Goal: Task Accomplishment & Management: Use online tool/utility

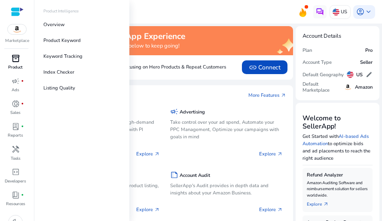
click at [15, 58] on span "inventory_2" at bounding box center [16, 59] width 8 height 8
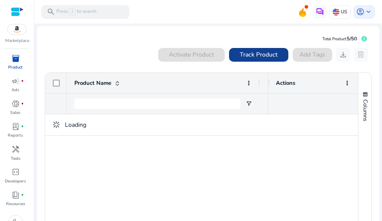
click at [250, 58] on span "Track Product" at bounding box center [258, 54] width 38 height 9
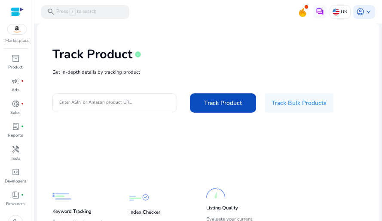
click at [124, 104] on input "Enter ASIN or Amazon product URL" at bounding box center [114, 102] width 111 height 9
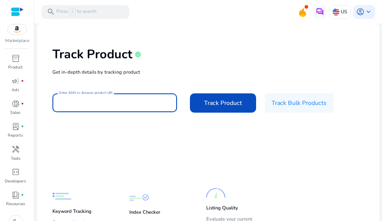
paste input "**********"
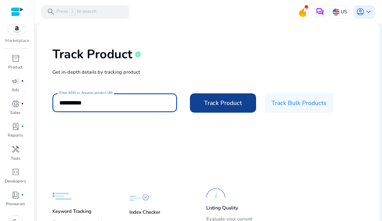
type input "**********"
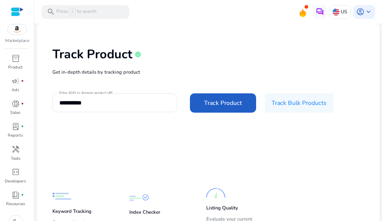
click at [232, 105] on span "Track Product" at bounding box center [223, 103] width 38 height 9
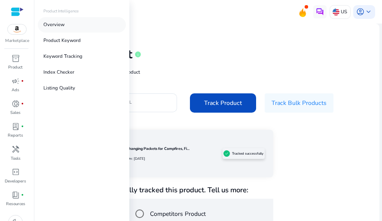
click at [71, 27] on link "Overview" at bounding box center [82, 24] width 88 height 15
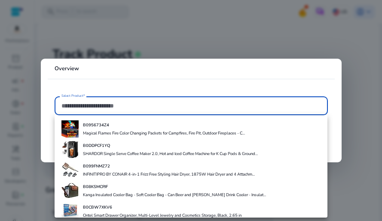
click at [98, 125] on b "B0956734Z4" at bounding box center [96, 125] width 26 height 6
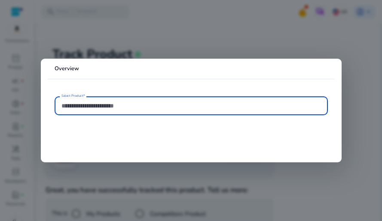
type input "**********"
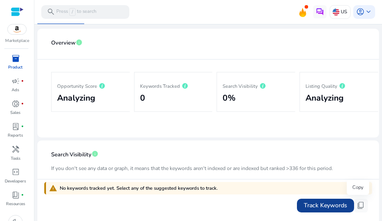
scroll to position [127, 0]
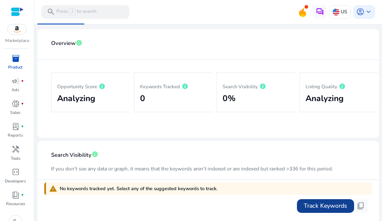
click at [324, 204] on span "Track Keywords" at bounding box center [324, 206] width 43 height 9
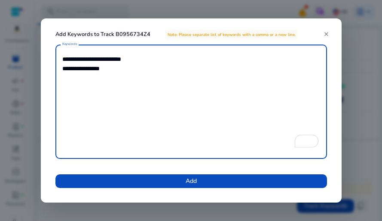
click at [276, 186] on span at bounding box center [190, 181] width 271 height 21
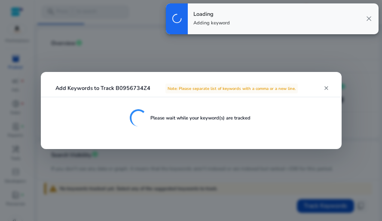
click at [325, 88] on mat-icon "close" at bounding box center [326, 88] width 6 height 6
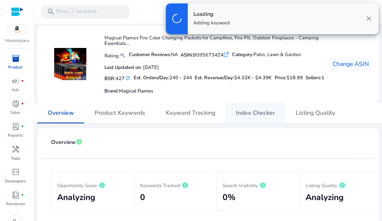
scroll to position [6, 0]
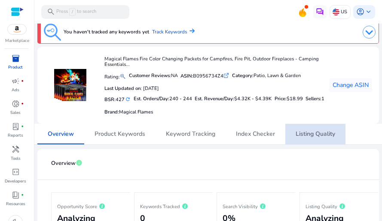
click at [318, 136] on span "Listing Quality" at bounding box center [314, 134] width 39 height 6
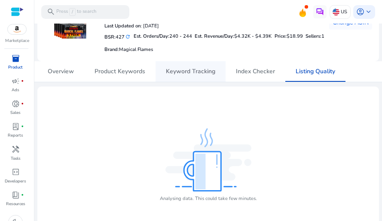
scroll to position [77, 0]
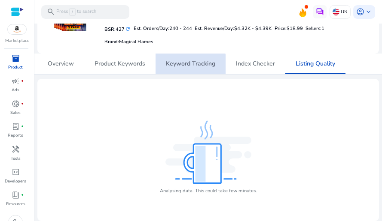
click at [186, 66] on span "Keyword Tracking" at bounding box center [190, 64] width 49 height 6
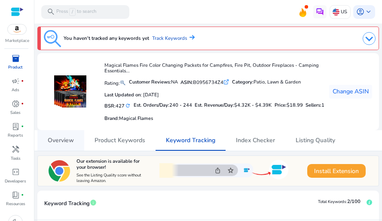
click at [64, 142] on span "Overview" at bounding box center [61, 141] width 26 height 6
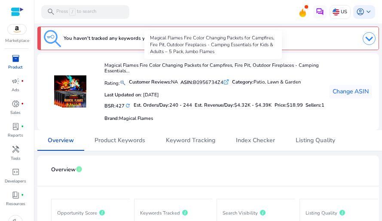
drag, startPoint x: 292, startPoint y: 66, endPoint x: 165, endPoint y: 70, distance: 126.7
click at [173, 69] on h4 "Magical Flames Fire Color Changing Packets for Campfires, Fire Pit, Outdoor Fir…" at bounding box center [214, 69] width 220 height 12
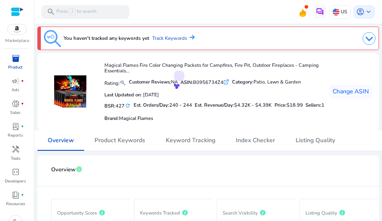
click at [160, 71] on h4 "Magical Flames Fire Color Changing Packets for Campfires, Fire Pit, Outdoor Fir…" at bounding box center [214, 69] width 220 height 12
click at [105, 65] on div "Magical Flames Fire Color Changing Packets for Campfires, Fire Pit, Outdoor Fir…" at bounding box center [184, 92] width 280 height 64
drag, startPoint x: 106, startPoint y: 65, endPoint x: 251, endPoint y: 69, distance: 145.5
click at [251, 69] on h4 "Magical Flames Fire Color Changing Packets for Campfires, Fire Pit, Outdoor Fir…" at bounding box center [214, 69] width 220 height 12
click at [237, 70] on h4 "Magical Flames Fire Color Changing Packets for Campfires, Fire Pit, Outdoor Fir…" at bounding box center [214, 69] width 220 height 12
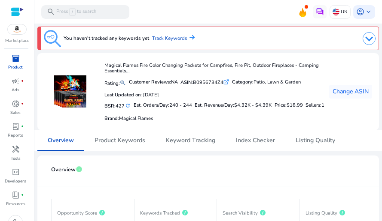
click at [229, 85] on icon ".st0{fill:#2c8af8}" at bounding box center [226, 82] width 6 height 6
click at [317, 145] on span "Listing Quality" at bounding box center [314, 140] width 39 height 21
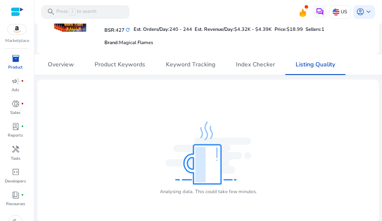
scroll to position [77, 0]
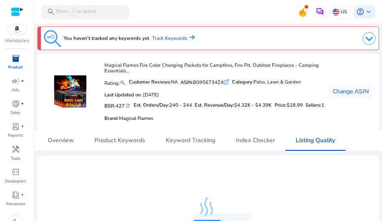
scroll to position [77, 0]
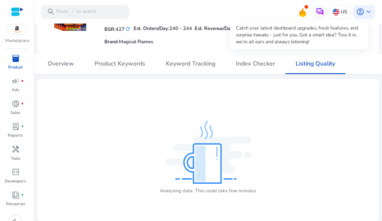
click at [299, 13] on icon at bounding box center [302, 12] width 7 height 9
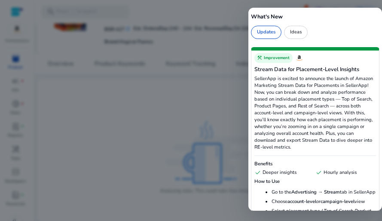
click at [228, 100] on div at bounding box center [191, 110] width 382 height 221
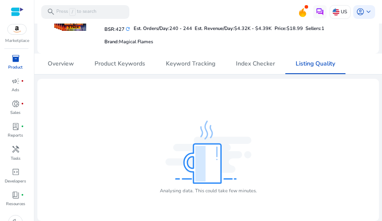
scroll to position [0, 0]
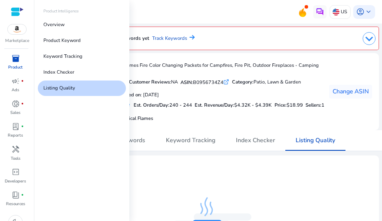
click at [16, 13] on div at bounding box center [17, 12] width 13 height 10
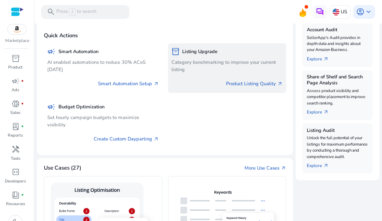
scroll to position [279, 0]
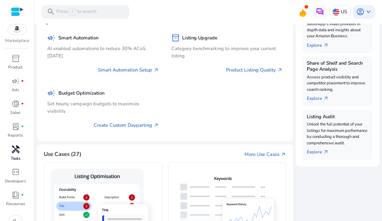
click at [16, 150] on span "handyman" at bounding box center [16, 149] width 8 height 8
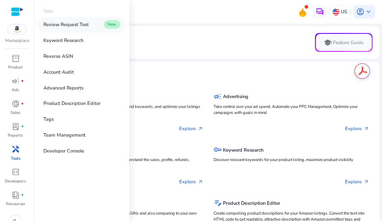
click at [78, 26] on p "Review Request Tool" at bounding box center [65, 24] width 45 height 7
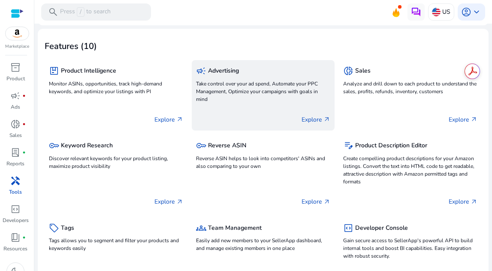
scroll to position [34, 0]
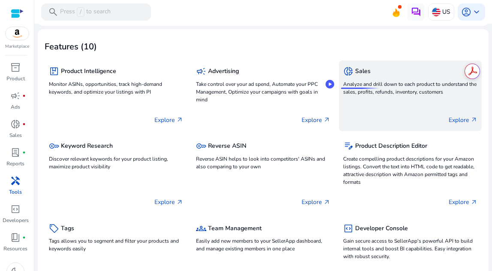
click at [360, 83] on p "Analyze and drill down to each product to understand the sales, profits, refund…" at bounding box center [410, 87] width 134 height 15
click at [381, 97] on div "donut_small Sales Analyze and drill down to each product to understand the sale…" at bounding box center [410, 96] width 143 height 70
click at [381, 123] on p "Explore arrow_outward" at bounding box center [463, 119] width 29 height 9
click at [381, 120] on p "Explore arrow_outward" at bounding box center [463, 119] width 29 height 9
click at [381, 120] on span "arrow_outward" at bounding box center [474, 119] width 7 height 7
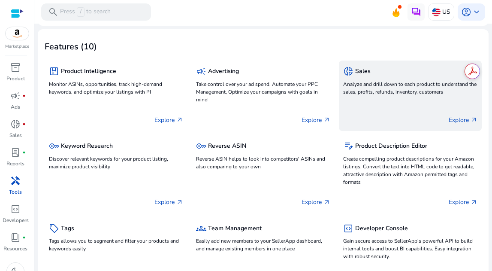
click at [381, 120] on span "arrow_outward" at bounding box center [474, 119] width 7 height 7
click at [381, 119] on span "arrow_outward" at bounding box center [474, 119] width 7 height 7
drag, startPoint x: 426, startPoint y: 94, endPoint x: 418, endPoint y: 87, distance: 10.7
click at [381, 94] on p "Analyze and drill down to each product to understand the sales, profits, refund…" at bounding box center [410, 87] width 134 height 15
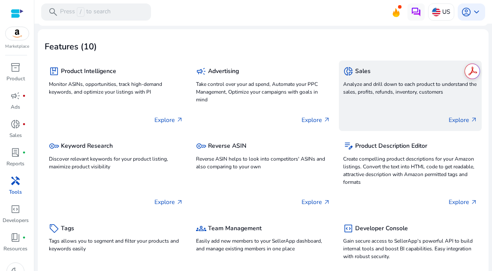
click at [359, 71] on h5 "Sales" at bounding box center [362, 71] width 15 height 7
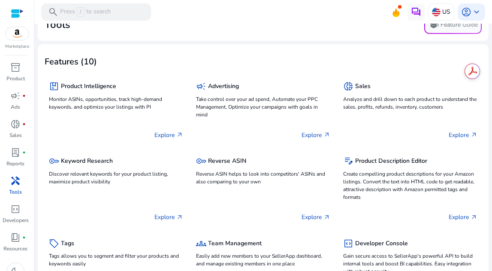
scroll to position [6, 0]
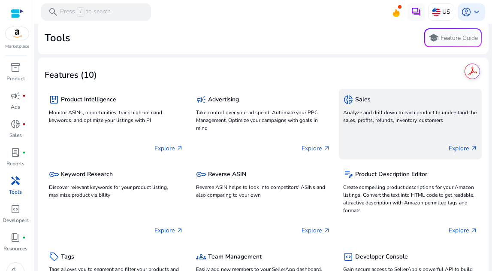
click at [345, 100] on span "donut_small" at bounding box center [348, 99] width 10 height 10
click at [359, 102] on h5 "Sales" at bounding box center [362, 99] width 15 height 7
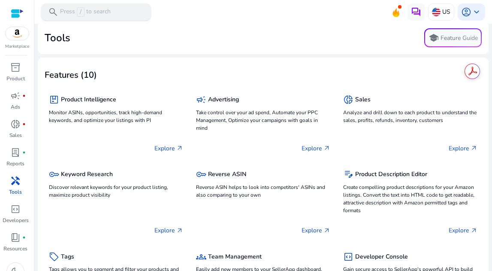
click at [103, 11] on p "Press / to search" at bounding box center [85, 11] width 51 height 9
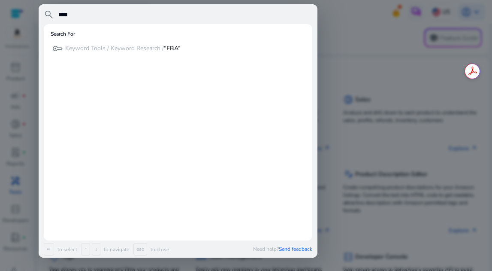
type input "***"
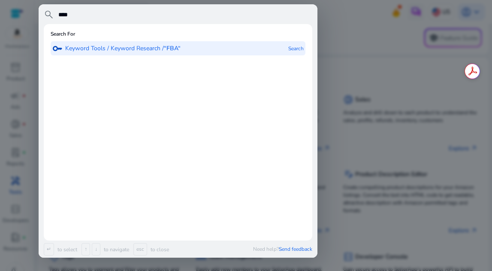
click at [114, 48] on p "Keyword Tools / Keyword Research / “FBA“" at bounding box center [122, 48] width 115 height 9
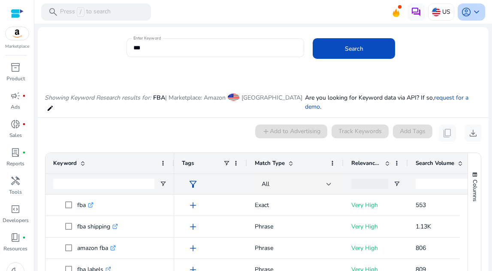
click at [381, 12] on span "keyboard_arrow_down" at bounding box center [477, 12] width 10 height 10
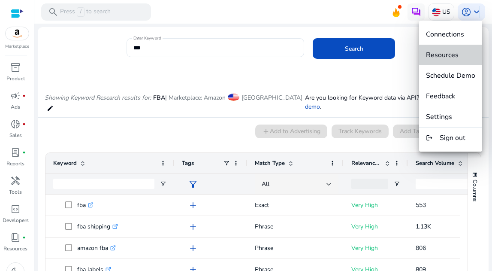
click at [381, 58] on span "Resources" at bounding box center [442, 54] width 33 height 9
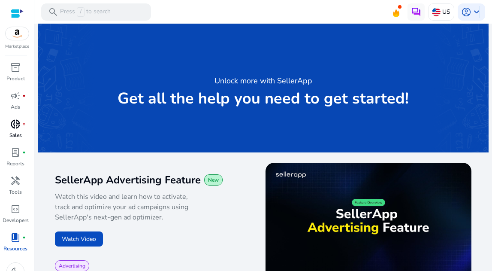
click at [15, 133] on p "Sales" at bounding box center [15, 135] width 12 height 8
click at [15, 128] on span "donut_small" at bounding box center [15, 124] width 10 height 10
